Goal: Use online tool/utility: Utilize a website feature to perform a specific function

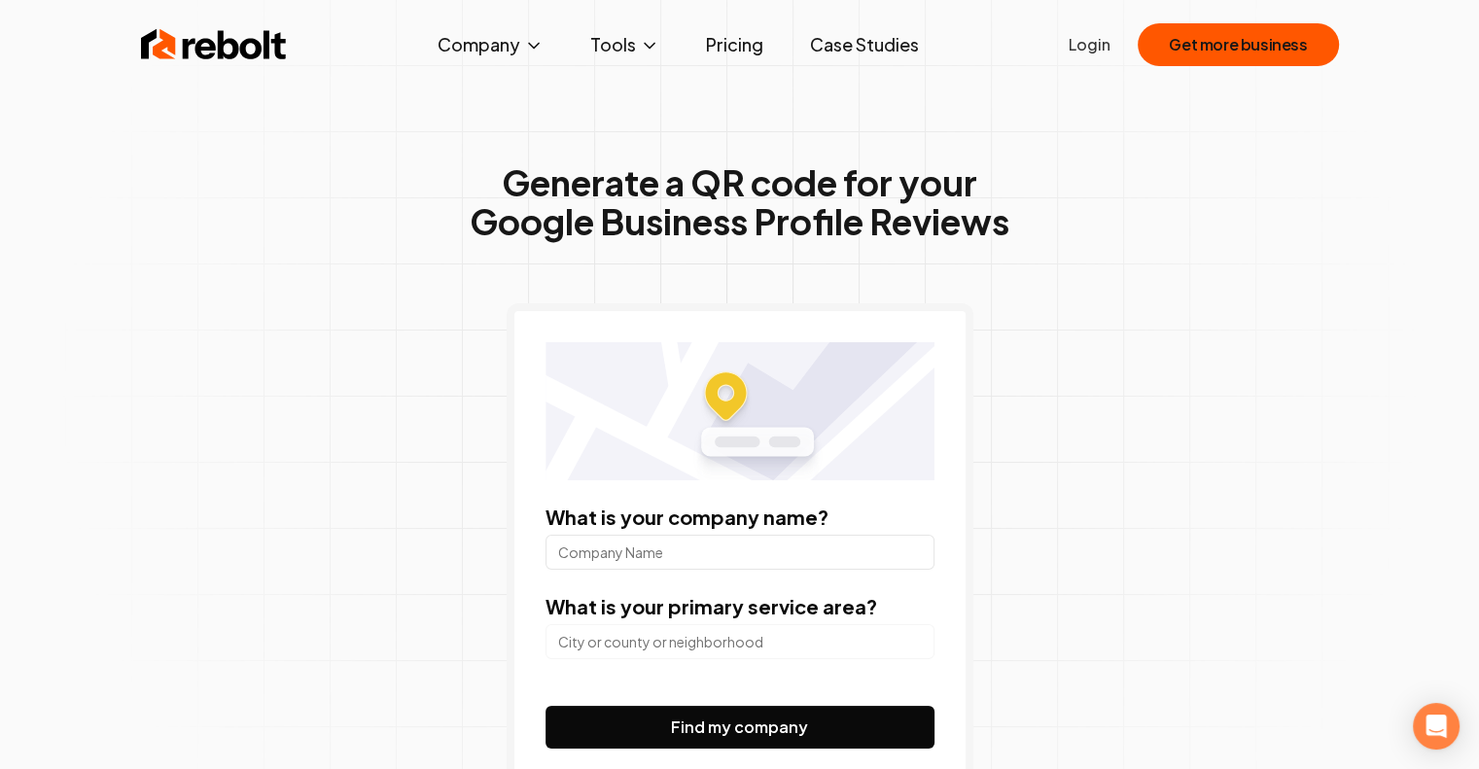
click at [724, 563] on input "What is your company name?" at bounding box center [740, 552] width 389 height 35
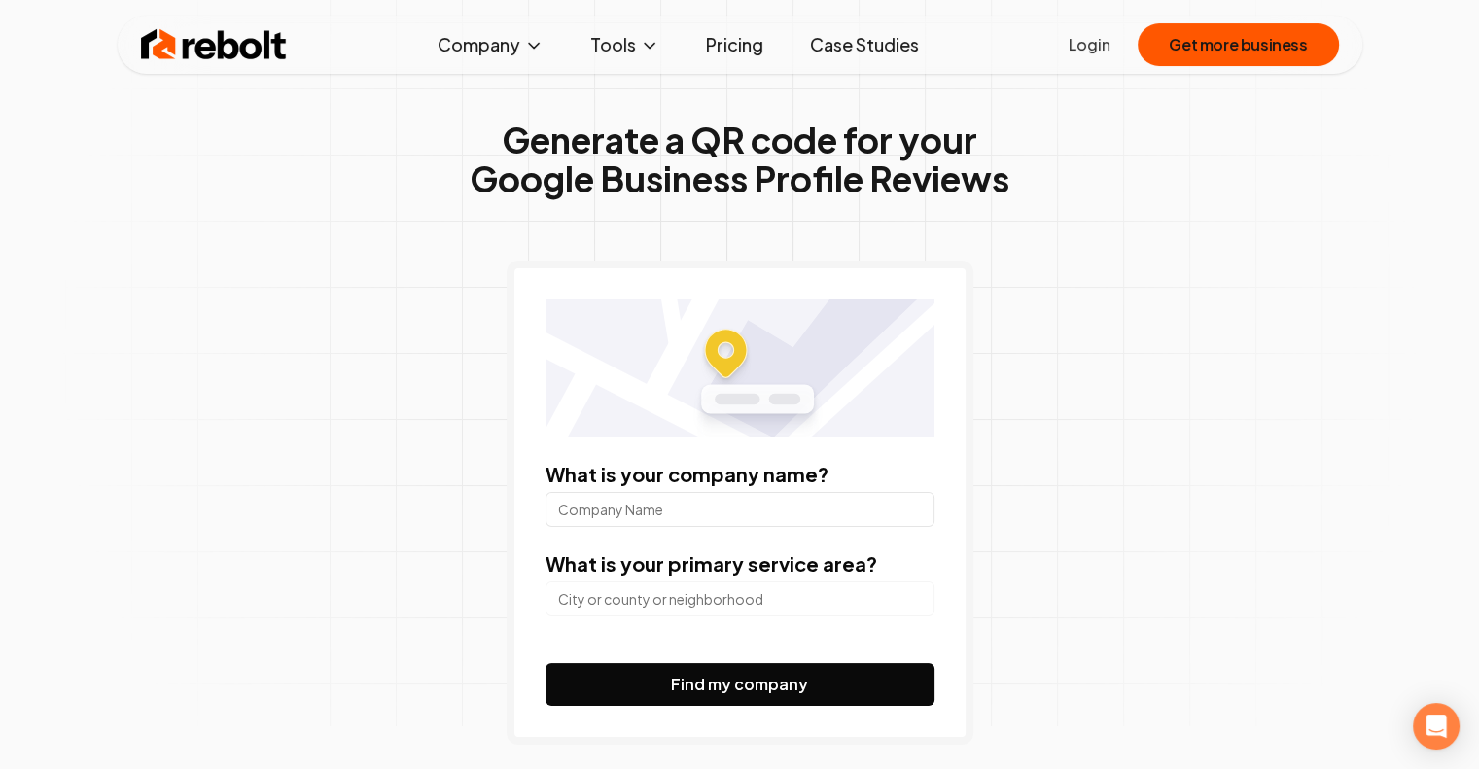
scroll to position [114, 0]
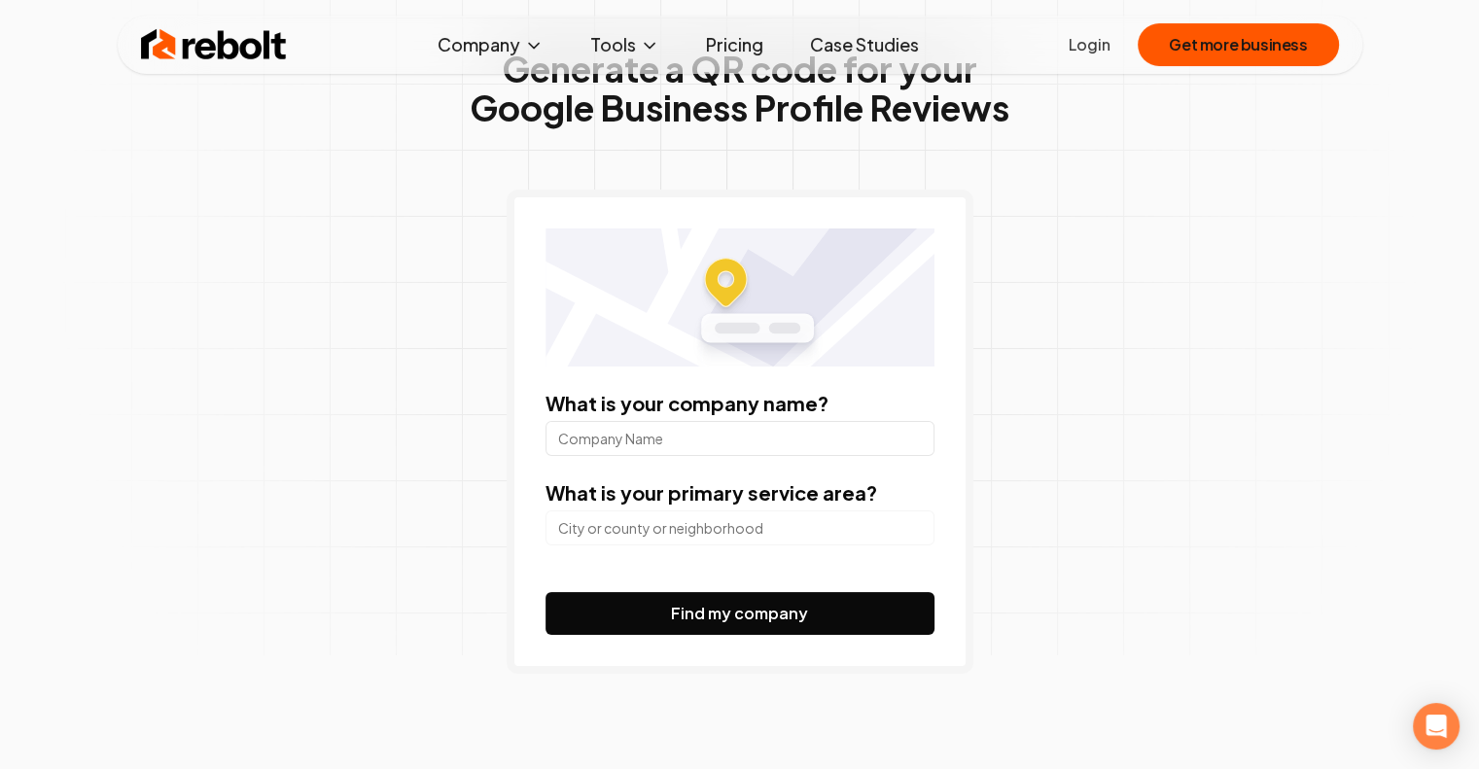
click at [731, 406] on label "What is your company name?" at bounding box center [687, 403] width 283 height 24
click at [731, 421] on input "What is your company name?" at bounding box center [740, 438] width 389 height 35
click at [723, 425] on input "What is your company name?" at bounding box center [740, 438] width 389 height 35
type input "[PERSON_NAME]"
click at [710, 520] on input "search" at bounding box center [740, 528] width 389 height 35
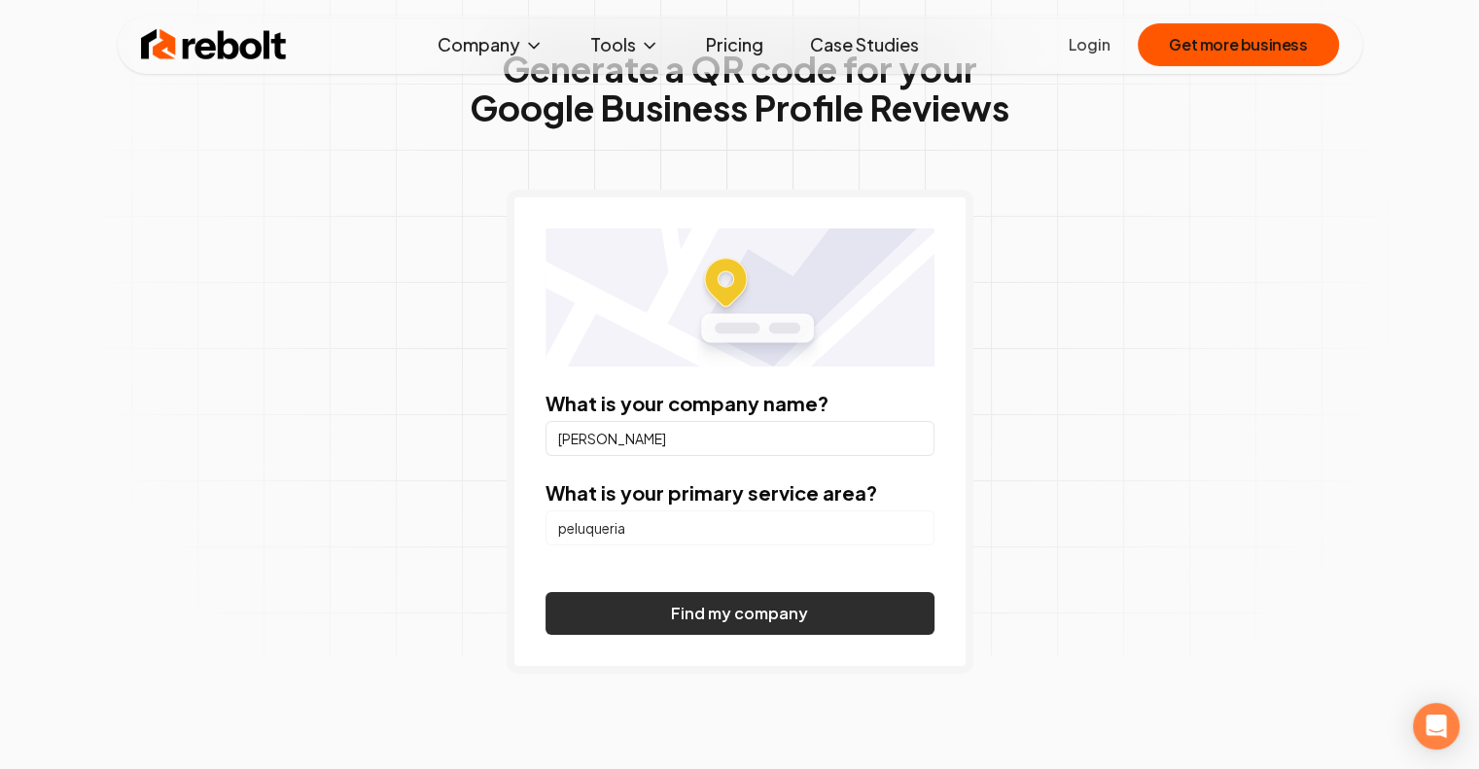
click at [708, 625] on button "Find my company" at bounding box center [740, 613] width 389 height 43
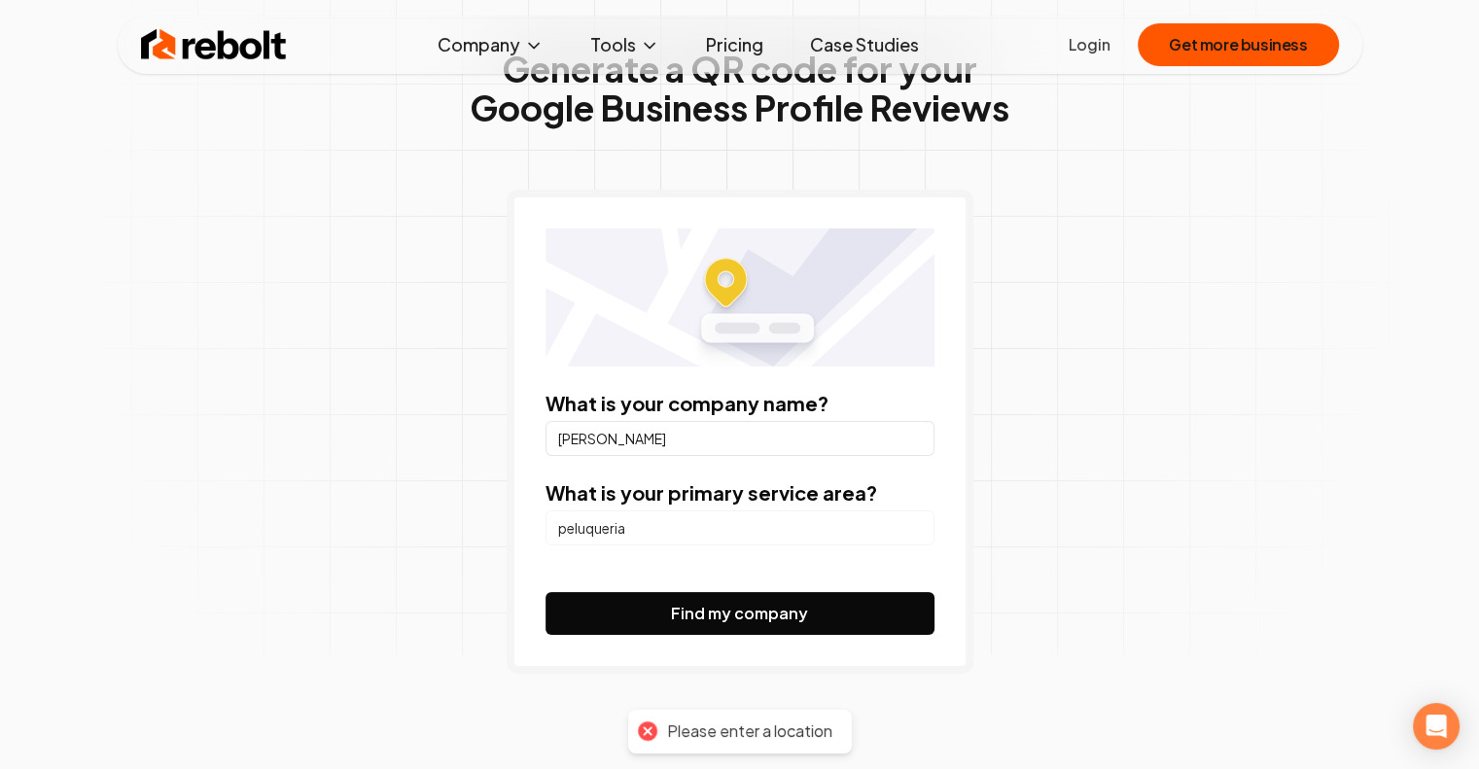
drag, startPoint x: 681, startPoint y: 539, endPoint x: 466, endPoint y: 528, distance: 215.2
click at [466, 528] on div "Generate a QR code for your Google Business Profile Reviews What is your compan…" at bounding box center [740, 401] width 996 height 920
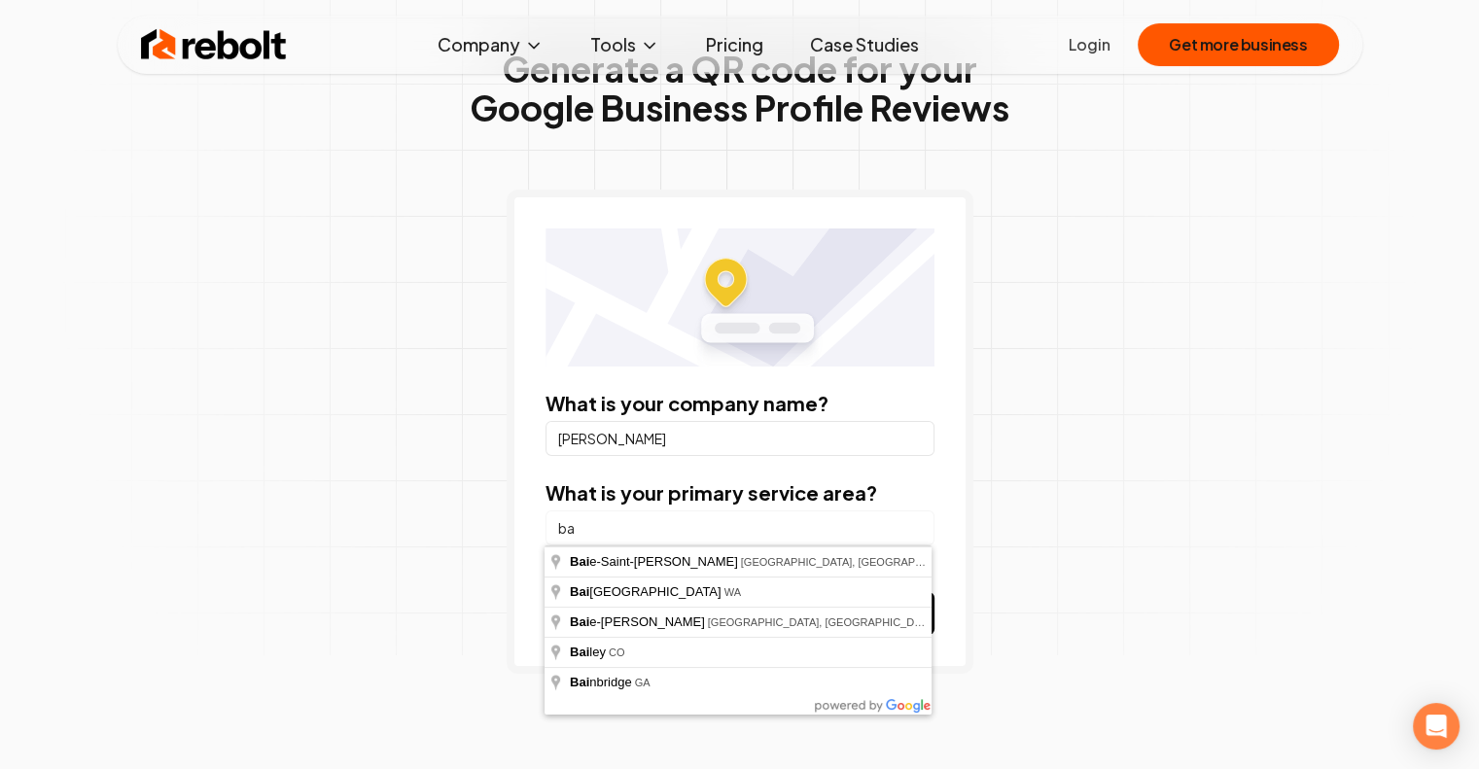
type input "b"
type input "p"
